Goal: Information Seeking & Learning: Find specific fact

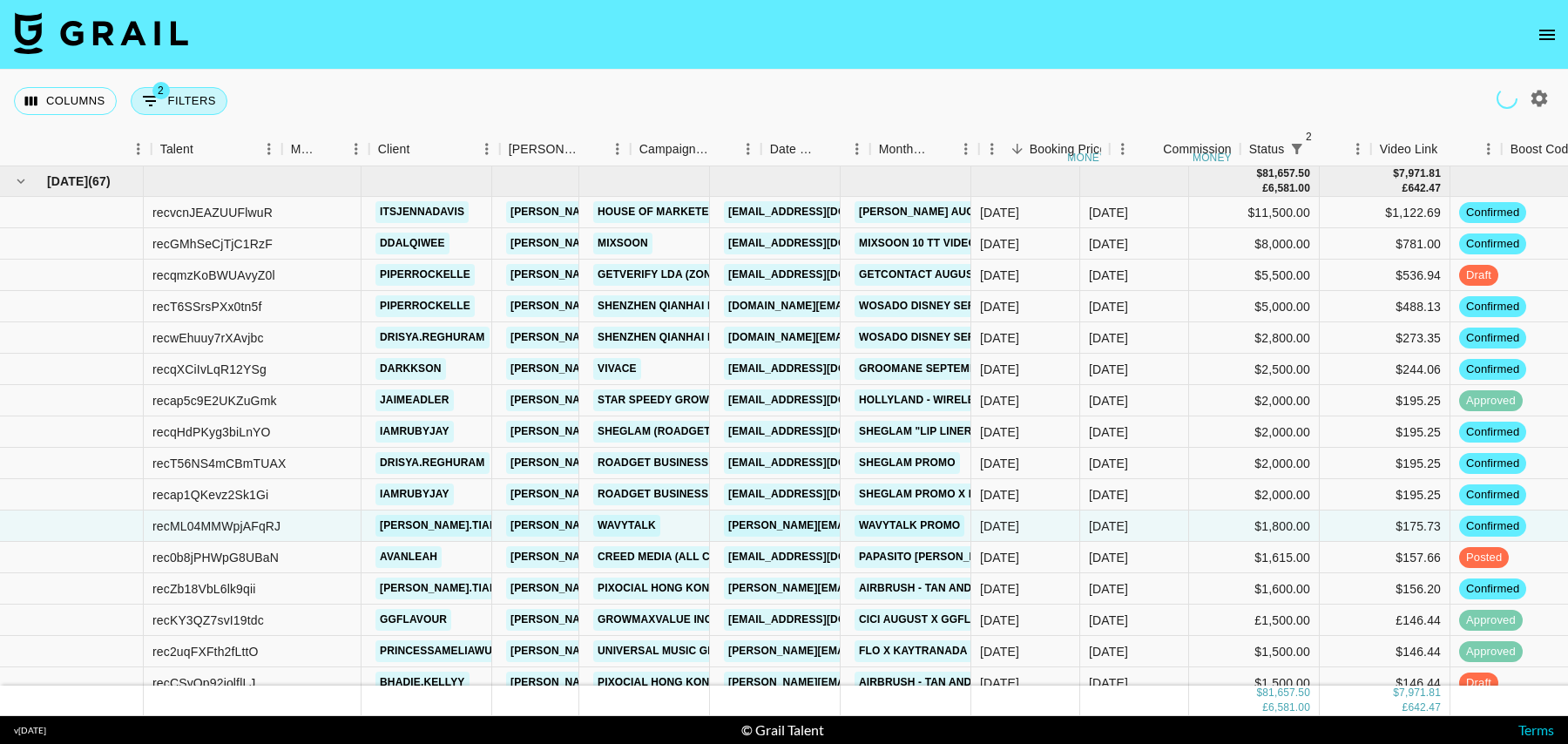
click at [185, 105] on button "2 Filters" at bounding box center [179, 101] width 96 height 28
select select "status"
select select "isNotAnyOf"
select select "status"
select select "isNotAnyOf"
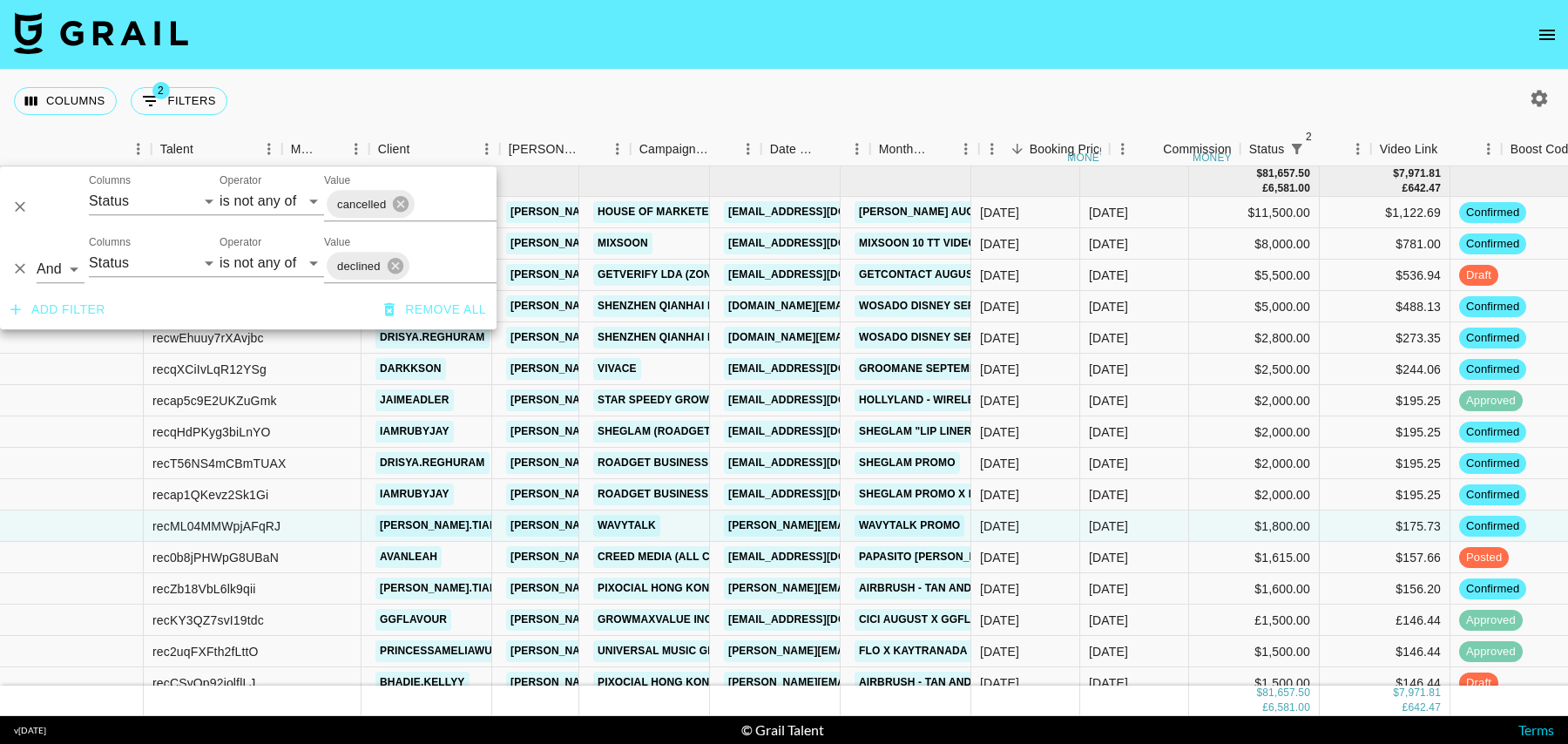
scroll to position [37, 210]
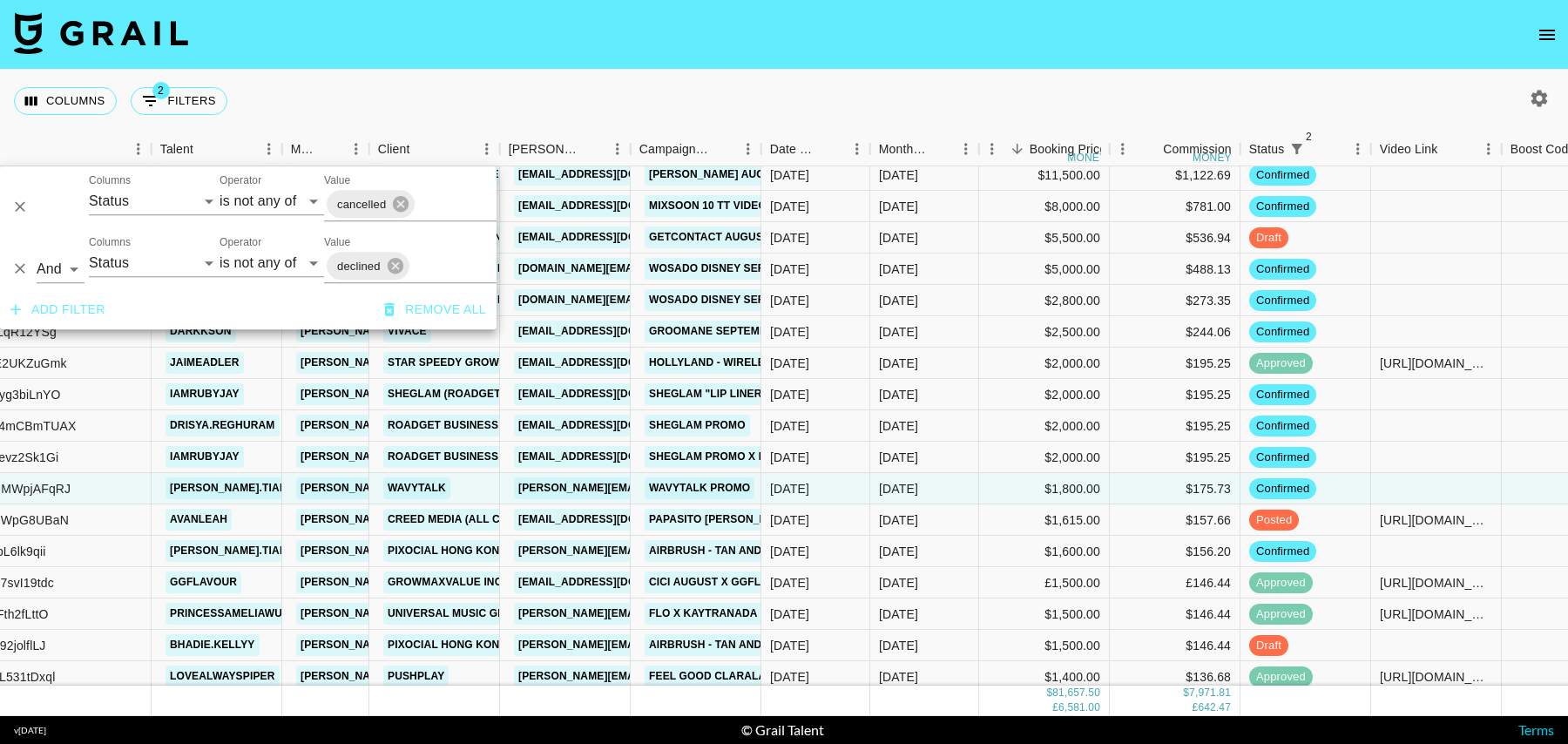
click at [88, 312] on button "Add filter" at bounding box center [57, 310] width 108 height 32
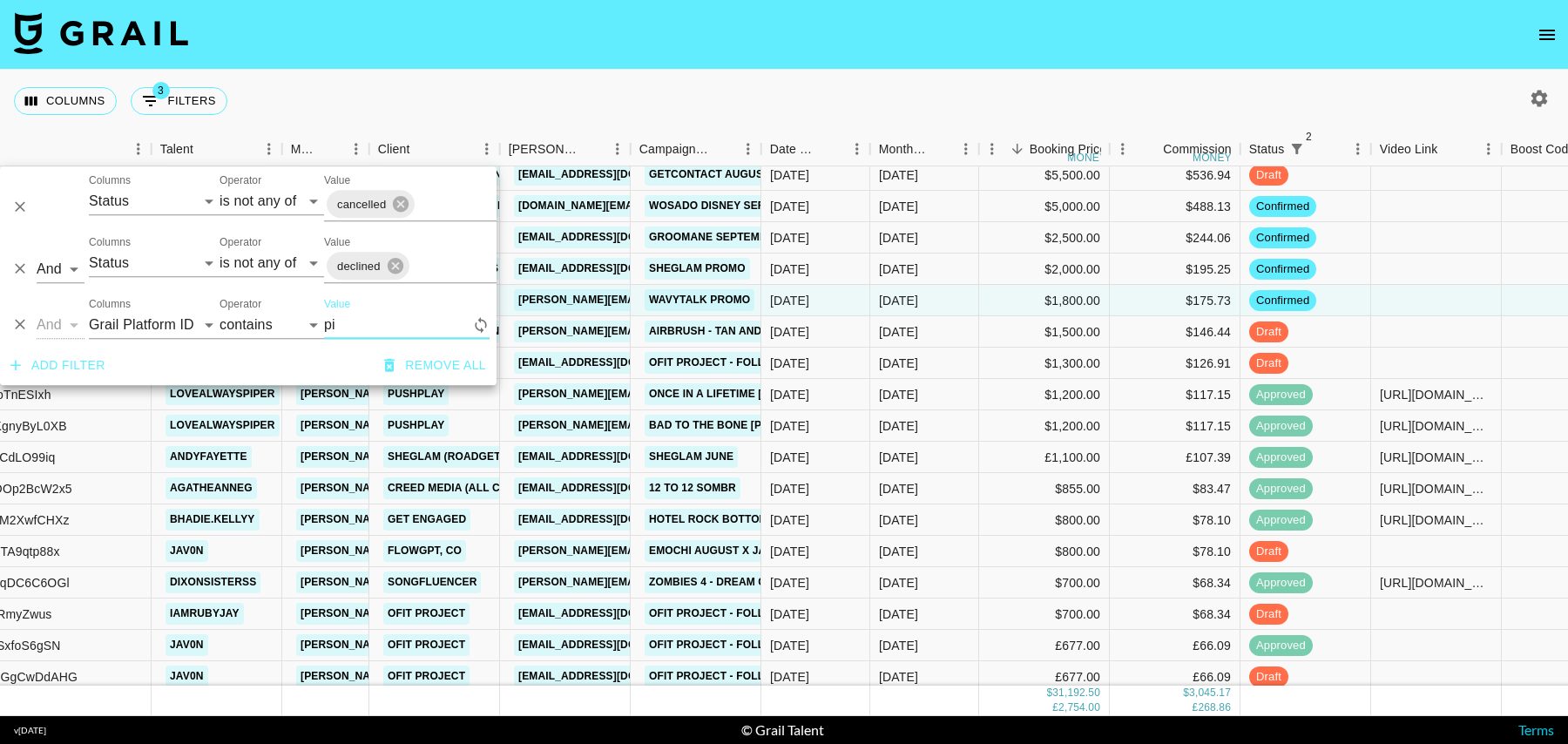
scroll to position [0, 210]
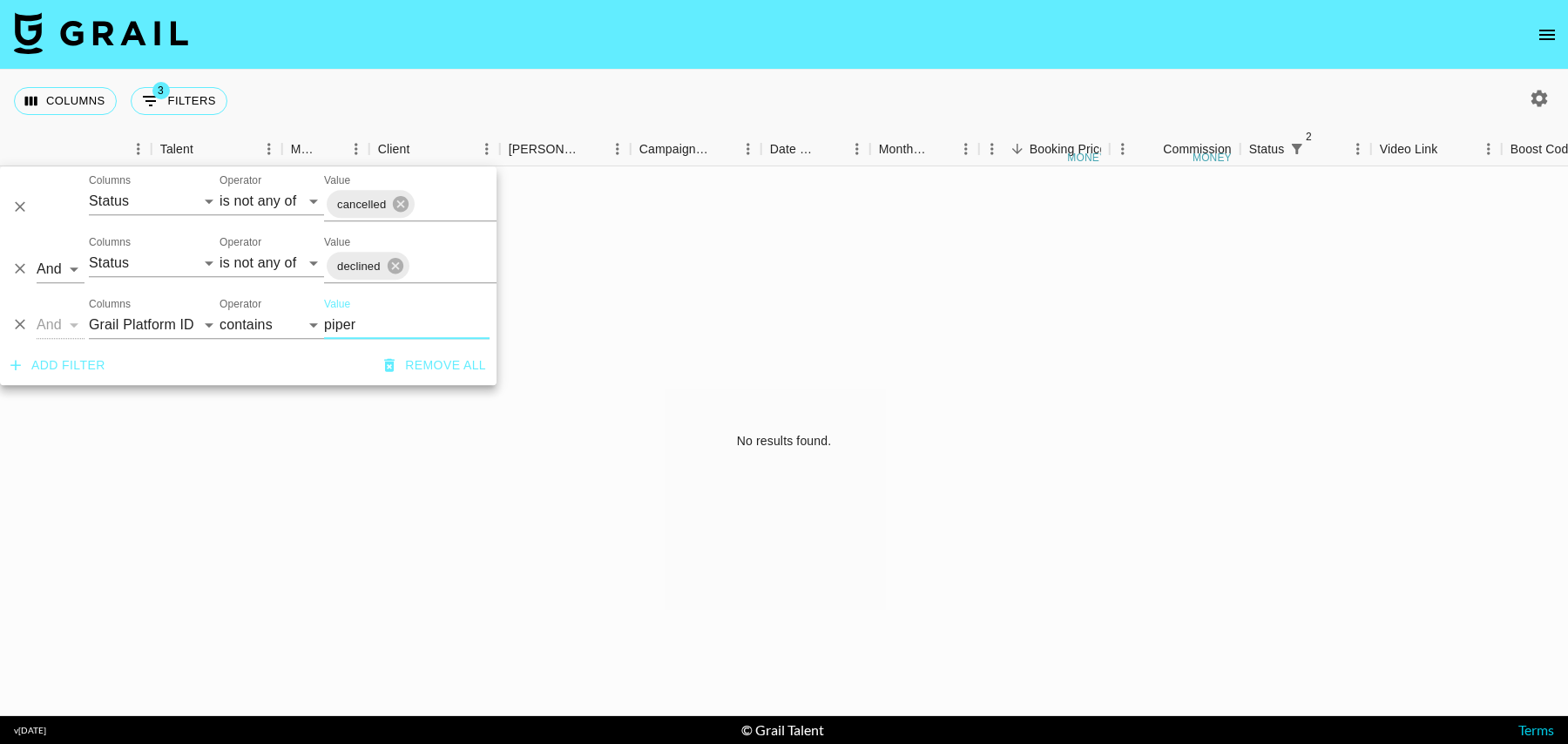
type input "piper"
click at [1539, 87] on button "button" at bounding box center [1539, 98] width 30 height 30
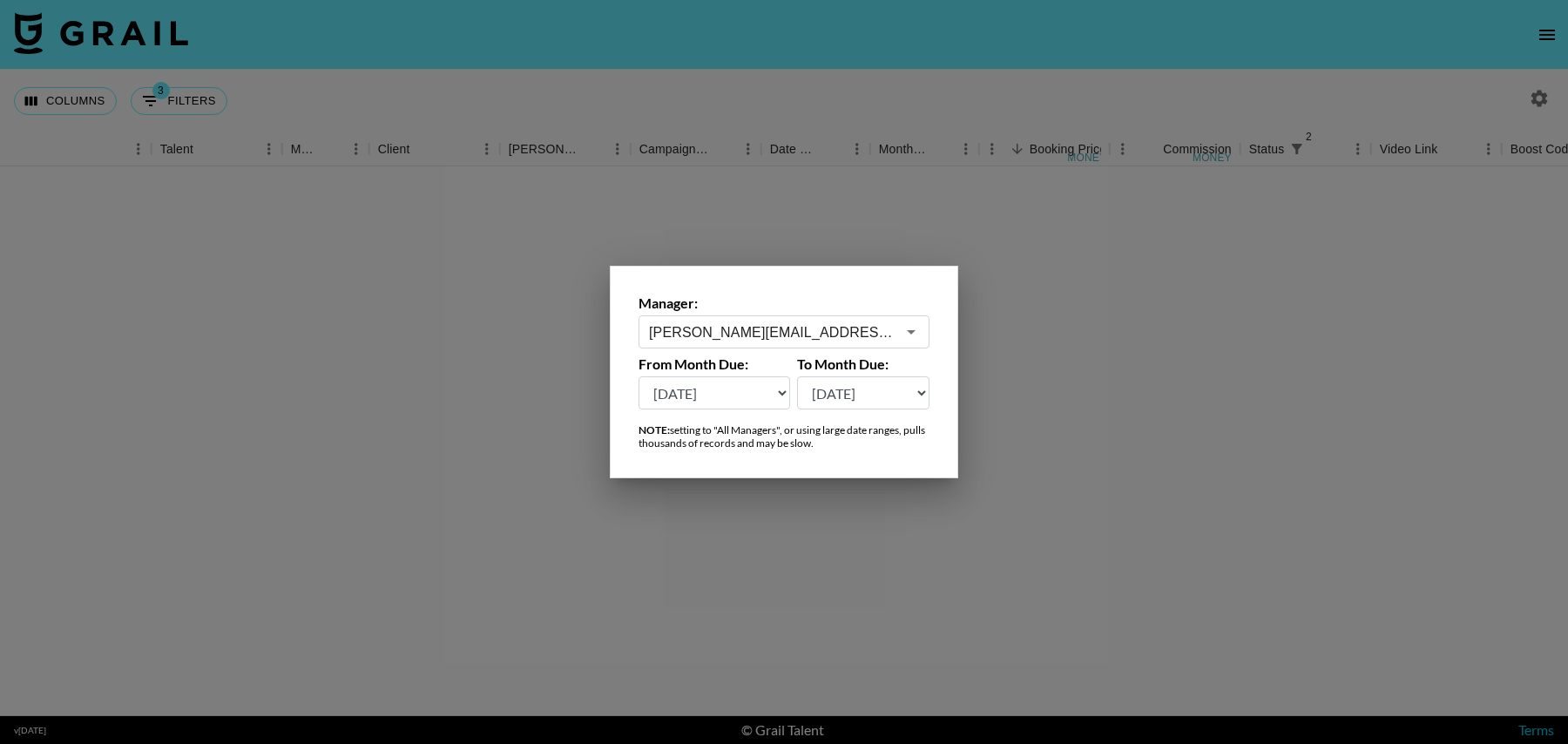
click at [746, 394] on select "[DATE] [DATE] '[DATE] May '[DATE] Mar '[DATE] Jan '[DATE] Nov '[DATE] Sep '[DAT…" at bounding box center [713, 393] width 151 height 33
select select "[DATE]"
click at [638, 377] on select "[DATE] [DATE] '[DATE] May '[DATE] Mar '[DATE] Jan '[DATE] Nov '[DATE] Sep '[DAT…" at bounding box center [713, 393] width 151 height 33
click at [803, 197] on div at bounding box center [784, 372] width 1568 height 744
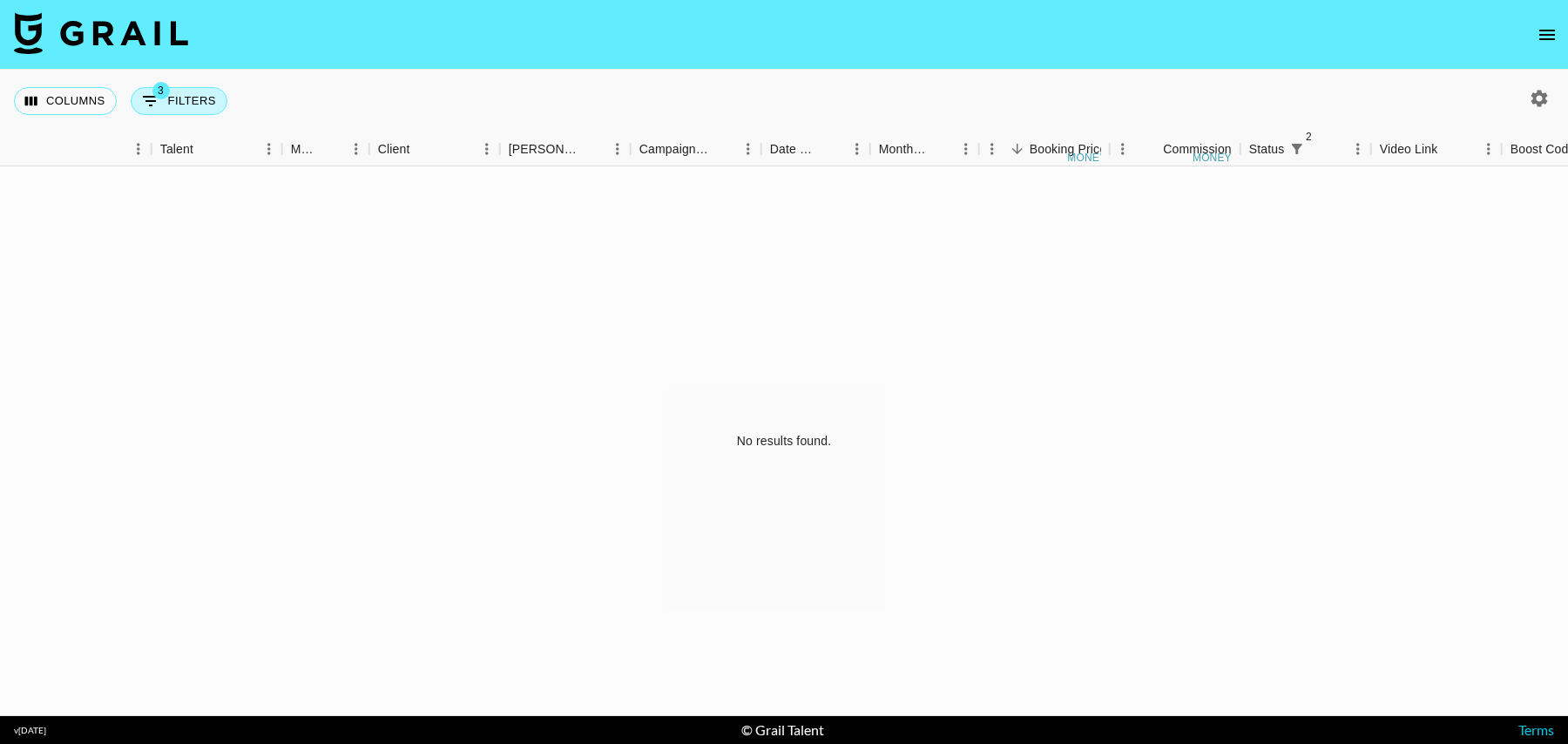
click at [174, 104] on button "3 Filters" at bounding box center [179, 101] width 96 height 28
select select "status"
select select "isNotAnyOf"
select select "status"
select select "isNotAnyOf"
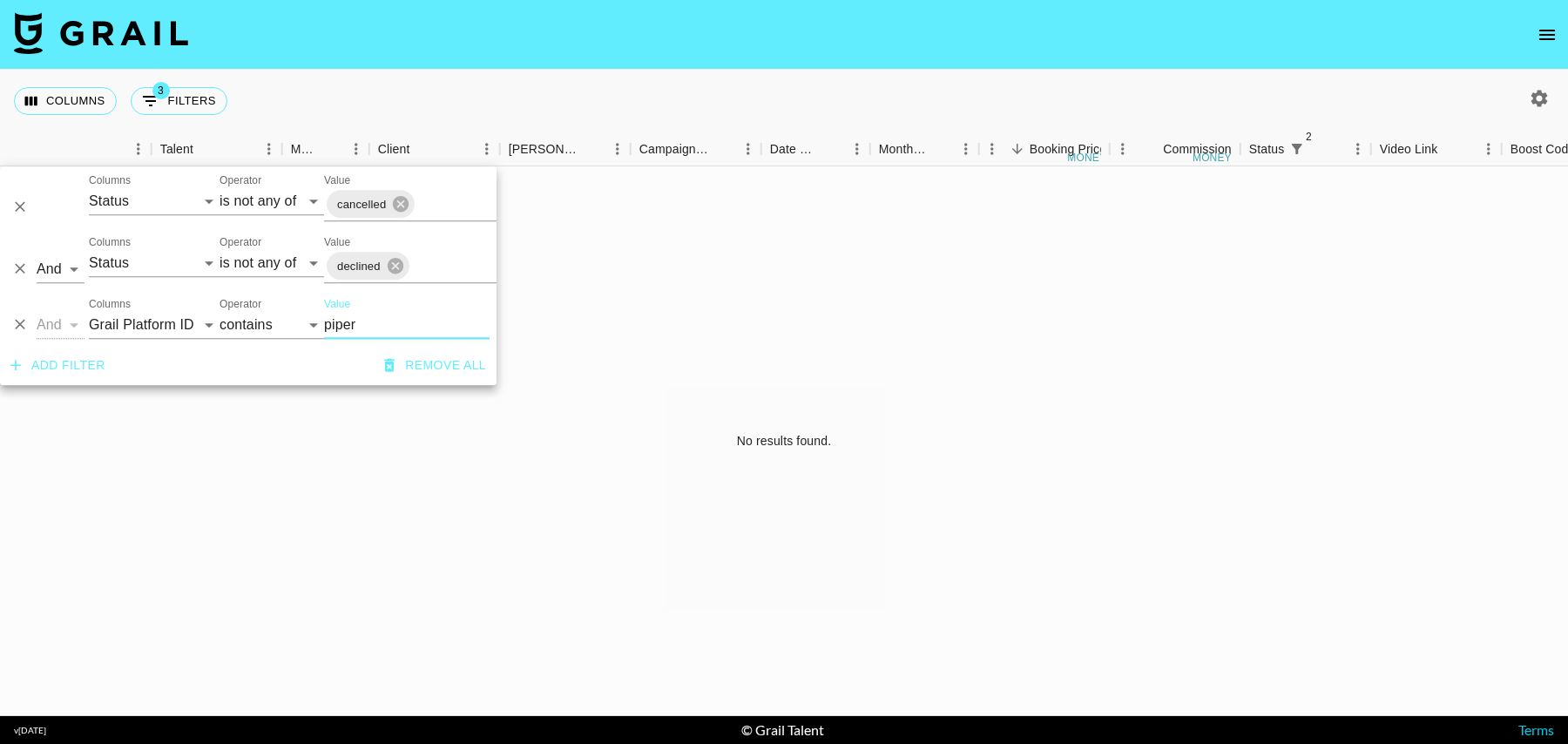
click at [173, 306] on div "Columns Grail Platform ID Airtable ID Talent Manager Client [PERSON_NAME] Campa…" at bounding box center [154, 317] width 131 height 42
click at [172, 317] on select "Grail Platform ID Airtable ID Talent Manager Client [PERSON_NAME] Campaign (Typ…" at bounding box center [154, 325] width 131 height 28
select select "talentName"
click at [89, 311] on select "Grail Platform ID Airtable ID Talent Manager Client [PERSON_NAME] Campaign (Typ…" at bounding box center [154, 325] width 131 height 28
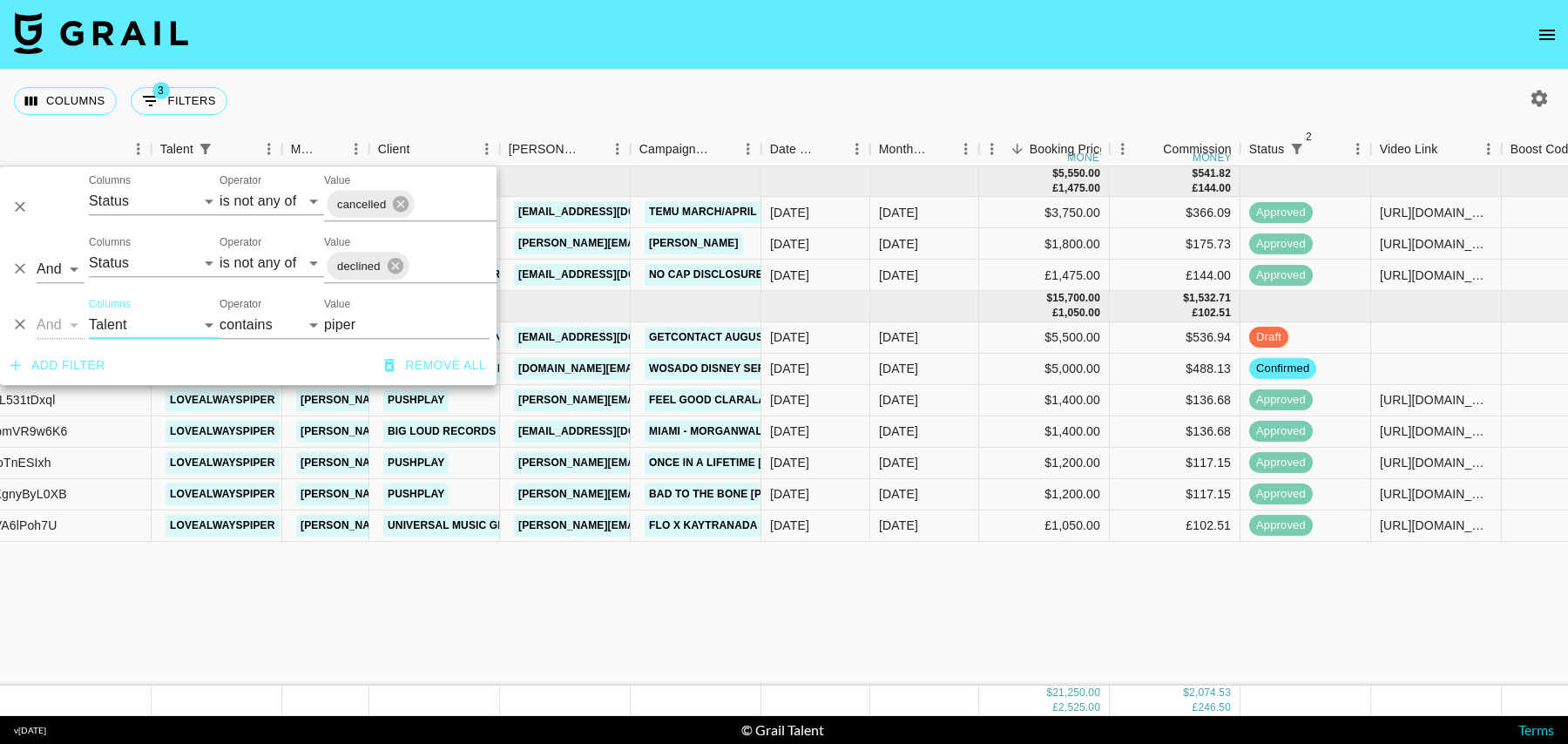
click at [893, 629] on div "[DATE] ( 3 ) $ 5,550.00 £ 1,475.00 $ 541.82 £ 144.00 recAwDRln8IGLRtbe piperroc…" at bounding box center [1204, 426] width 2826 height 520
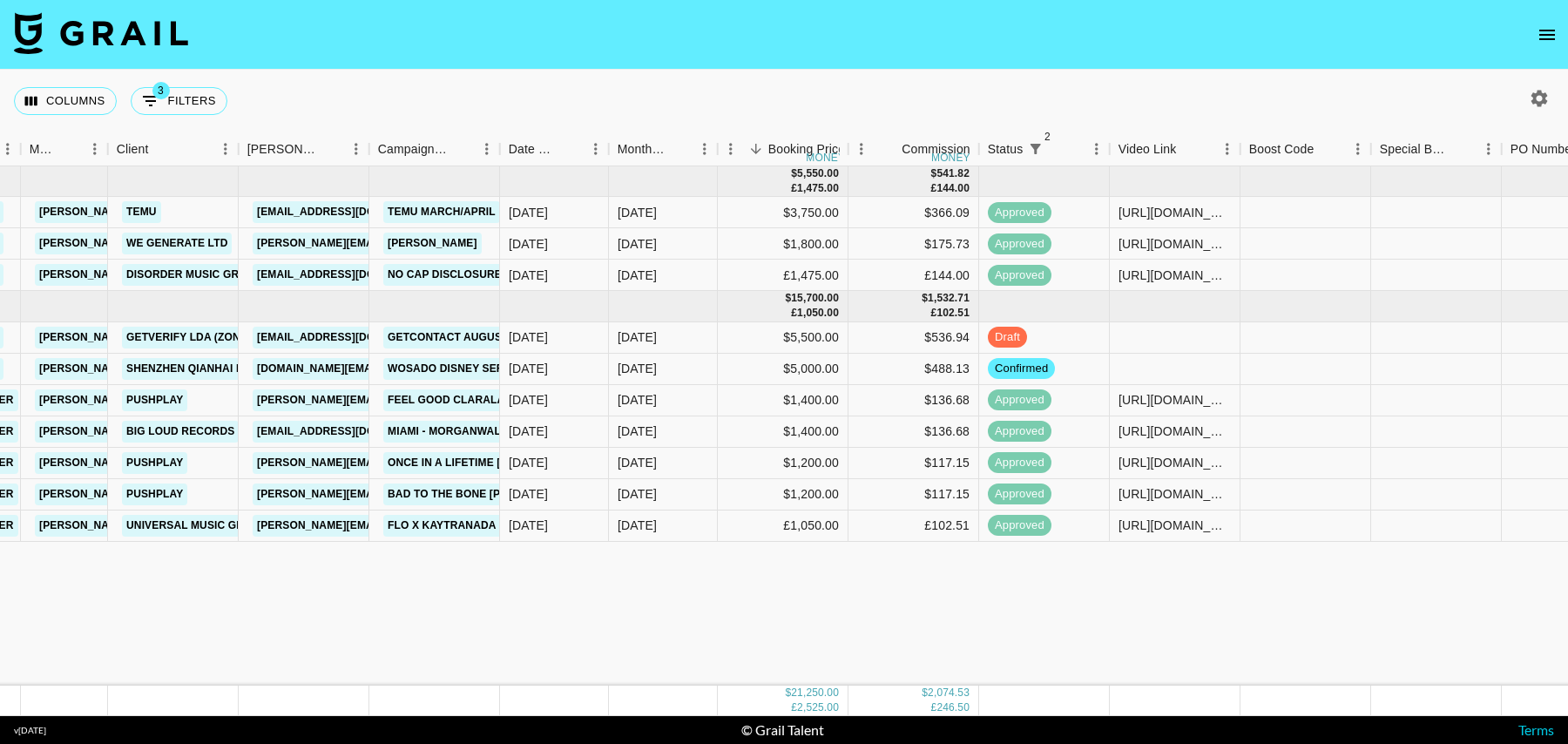
scroll to position [0, 472]
click at [1181, 218] on div "[URL][DOMAIN_NAME]" at bounding box center [1173, 212] width 112 height 18
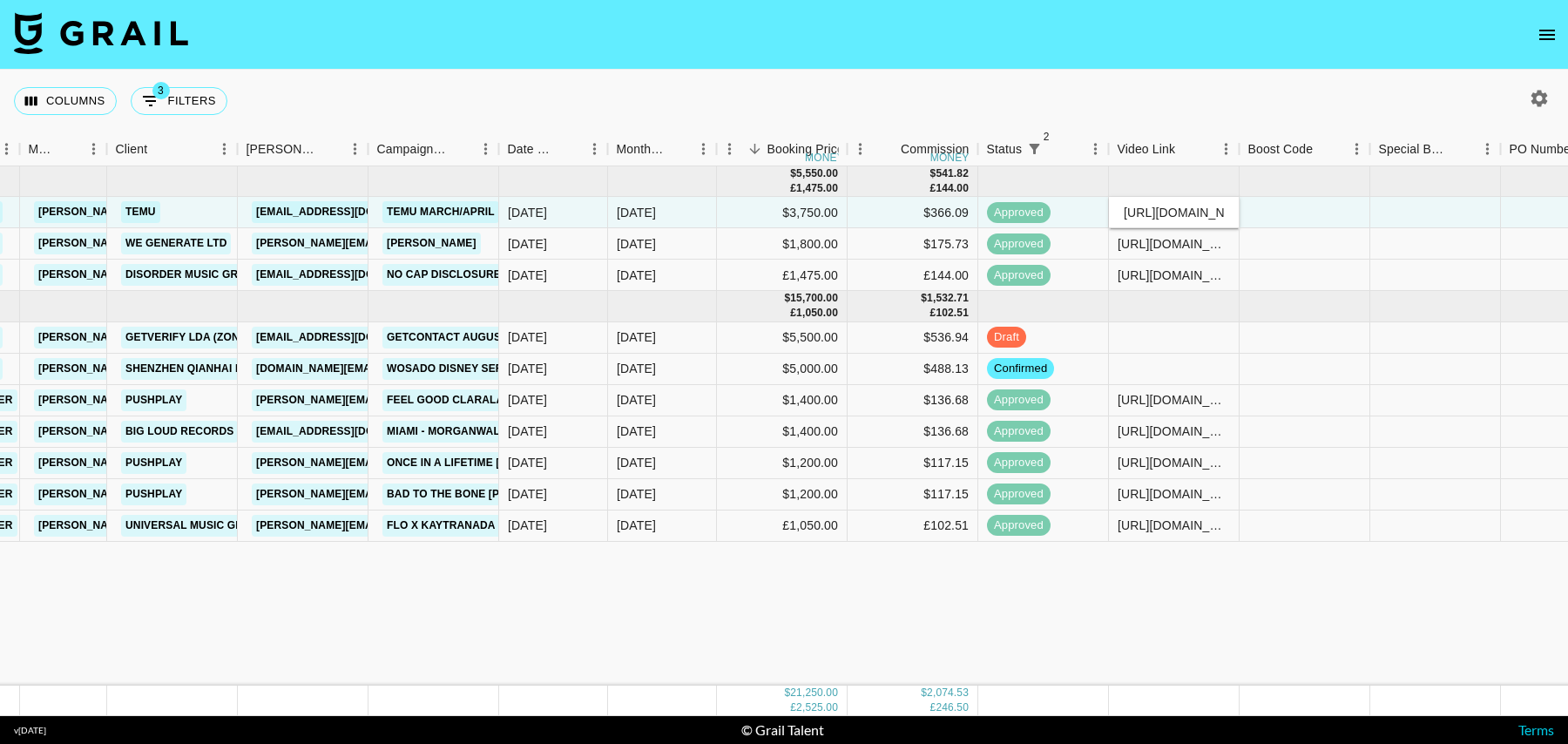
scroll to position [0, 434]
